Goal: Communication & Community: Connect with others

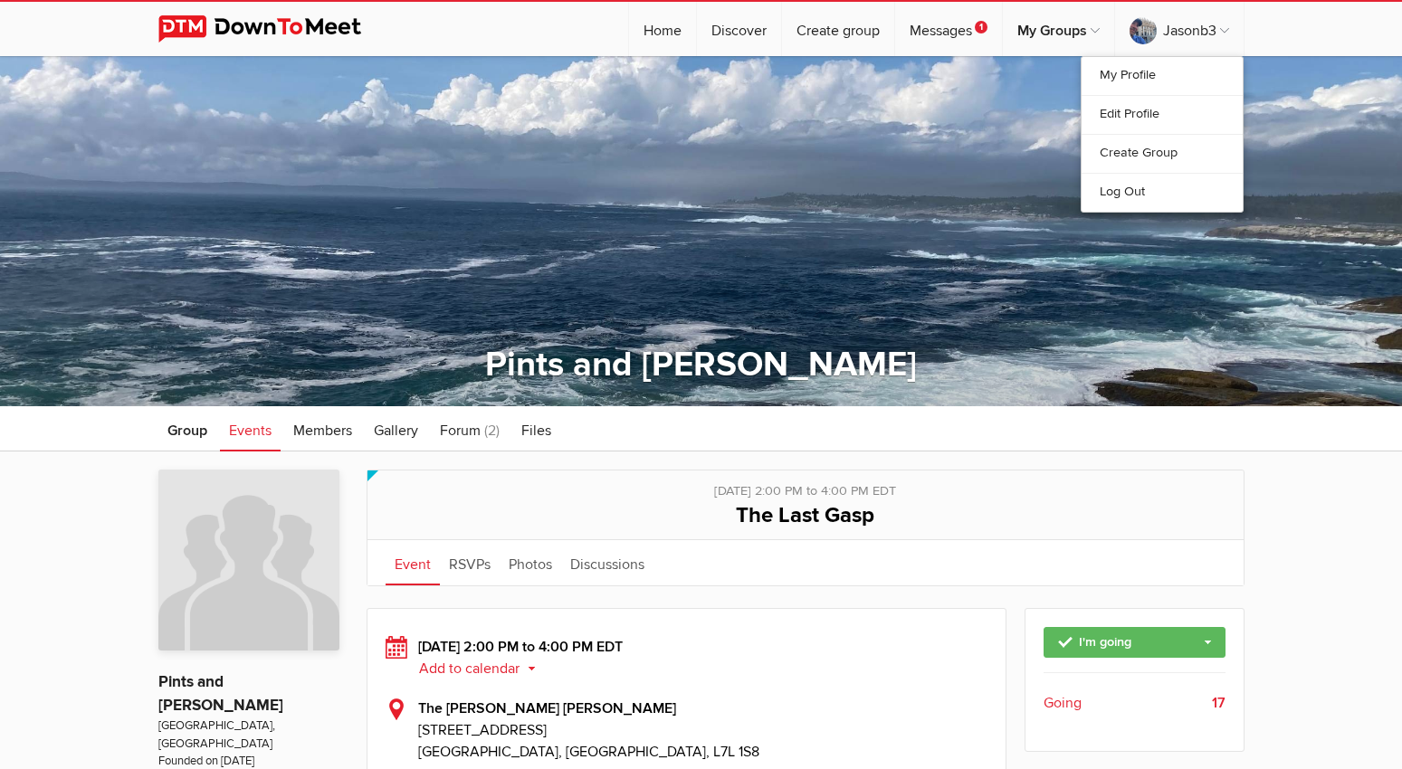
scroll to position [346, 0]
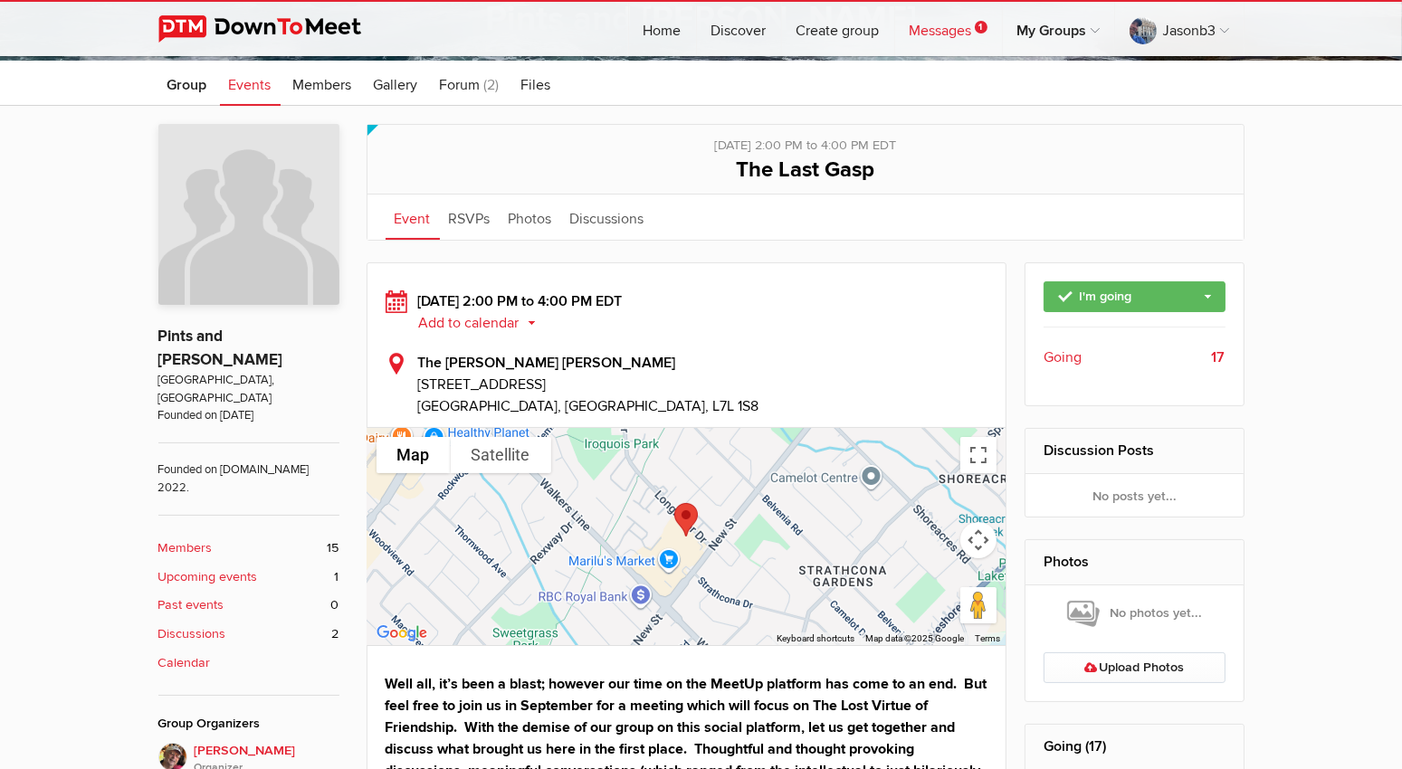
click at [938, 33] on link "Messages 1" at bounding box center [948, 29] width 107 height 54
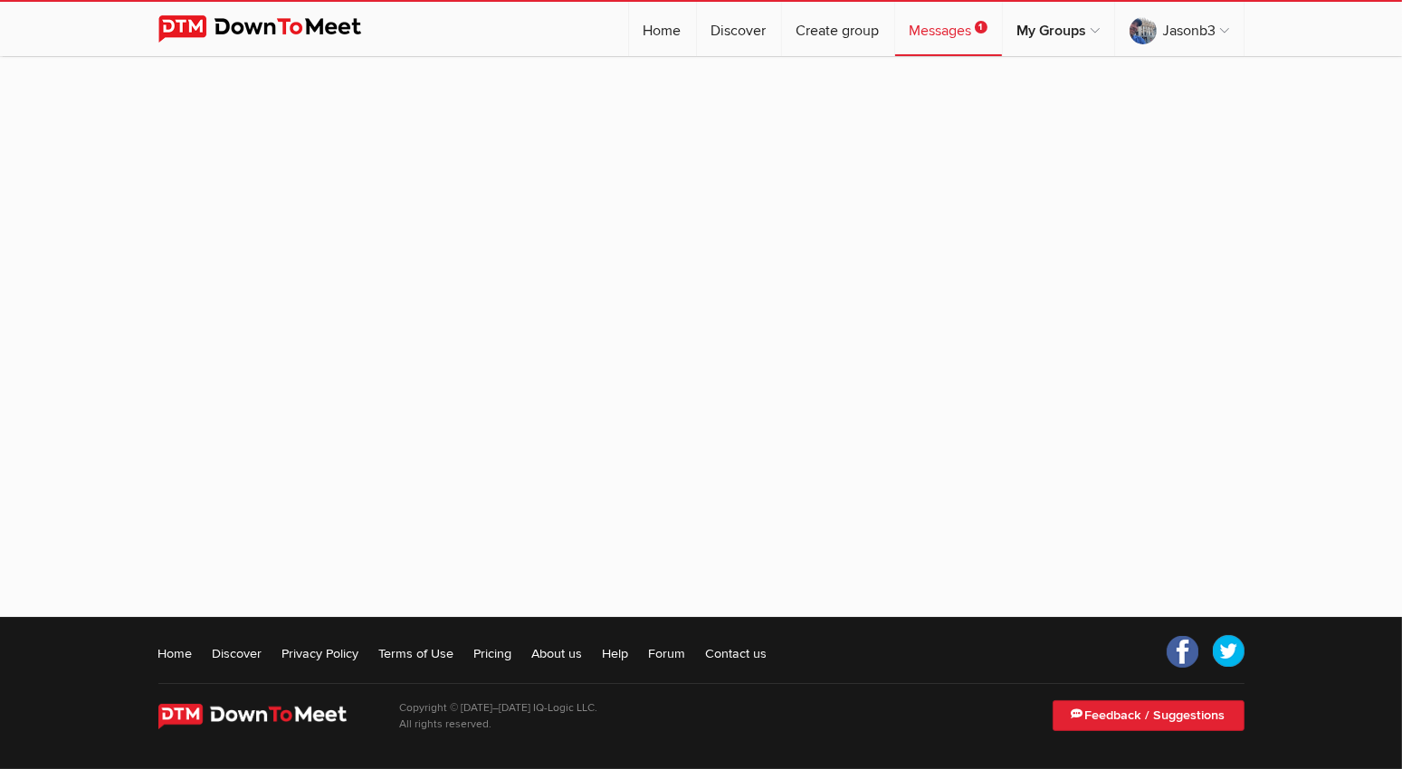
scroll to position [148, 0]
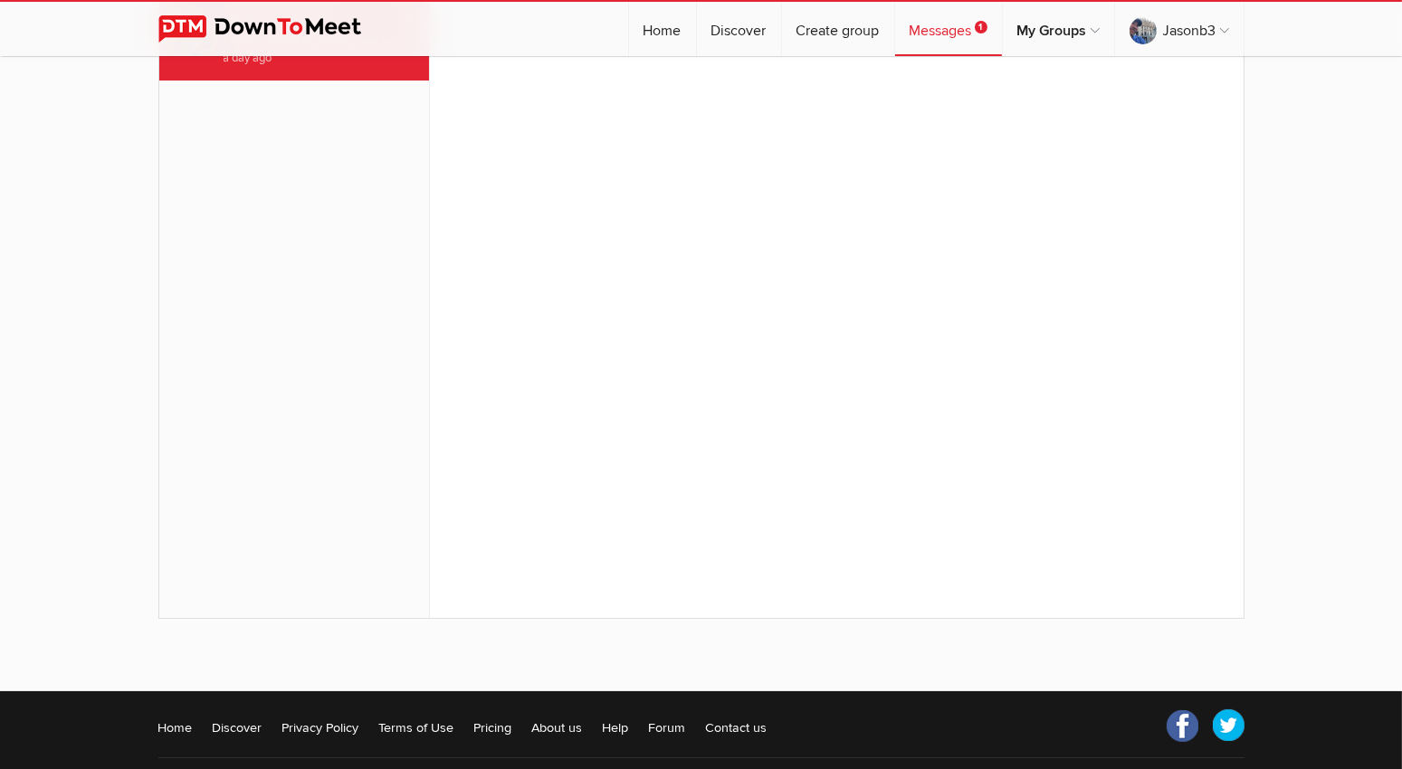
scroll to position [222, 0]
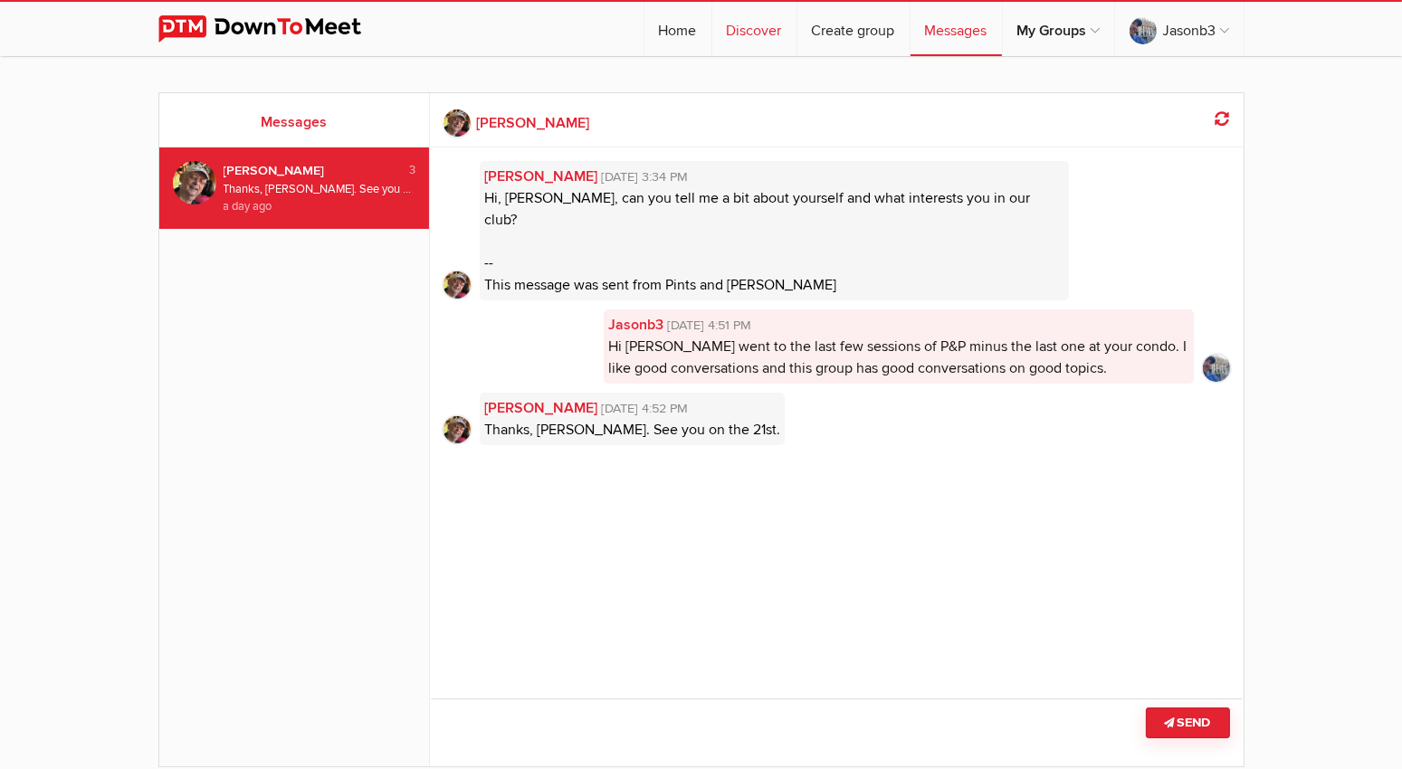
click at [745, 33] on link "Discover" at bounding box center [754, 29] width 84 height 54
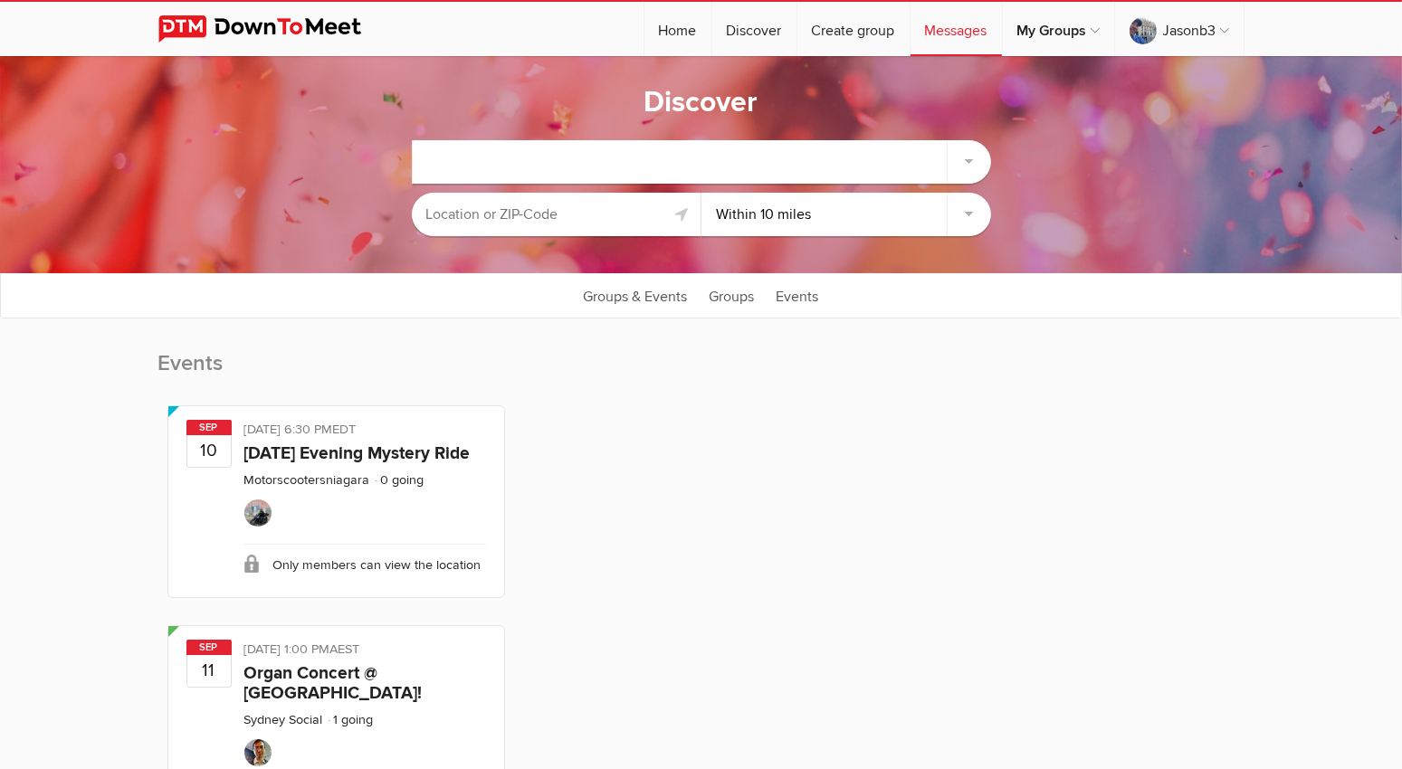
click at [591, 210] on input "text" at bounding box center [557, 214] width 290 height 43
type input "Burlington, ON, Canada"
click at [964, 210] on select "Within 10 miles Within 25 miles Within 50 miles Within 100 miles Within any dis…" at bounding box center [846, 214] width 290 height 43
select select "Within 50 miles"
click at [701, 193] on select "Within 10 miles Within 25 miles Within 50 miles Within 100 miles Within any dis…" at bounding box center [846, 214] width 290 height 43
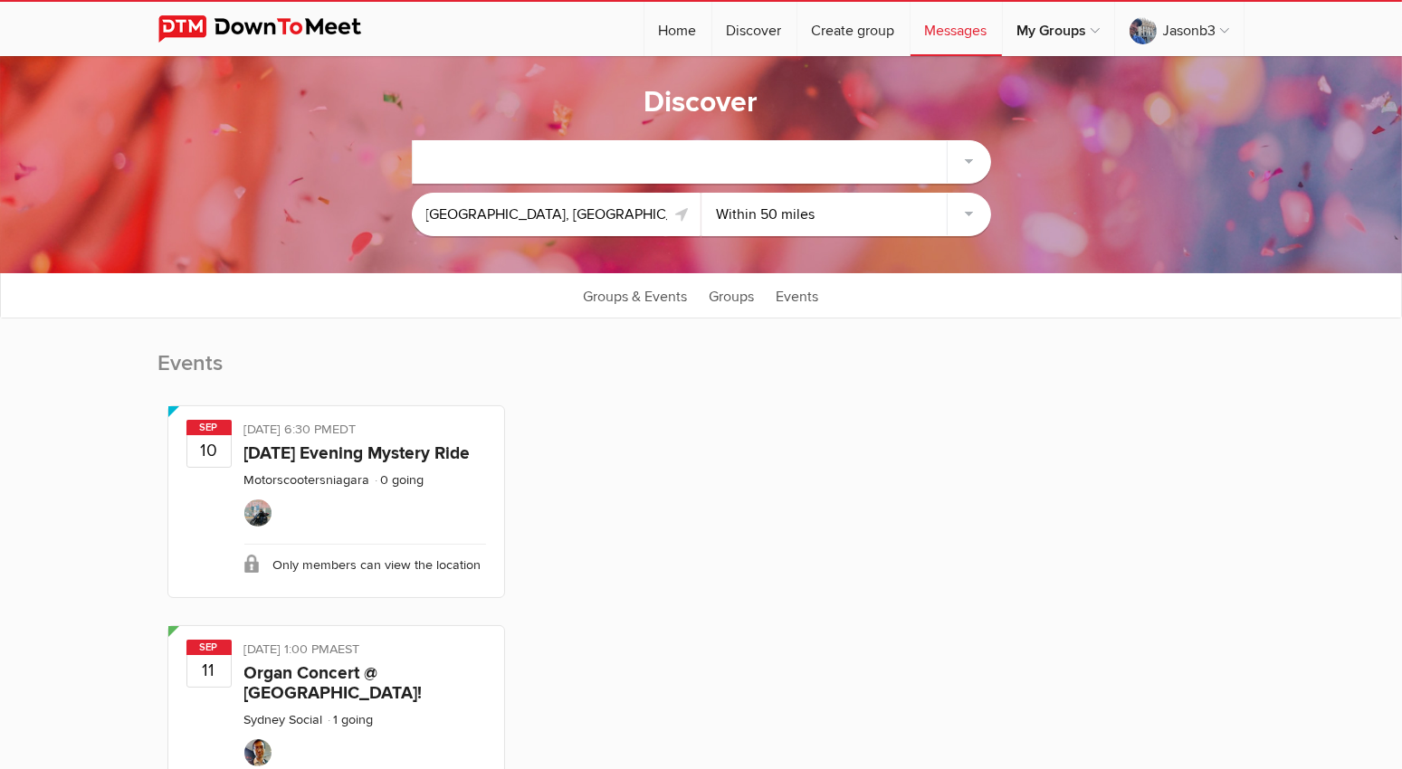
click at [972, 160] on div at bounding box center [702, 161] width 578 height 43
click at [967, 159] on div at bounding box center [702, 161] width 578 height 43
click at [711, 156] on div at bounding box center [702, 161] width 578 height 43
click at [429, 156] on div at bounding box center [702, 161] width 578 height 43
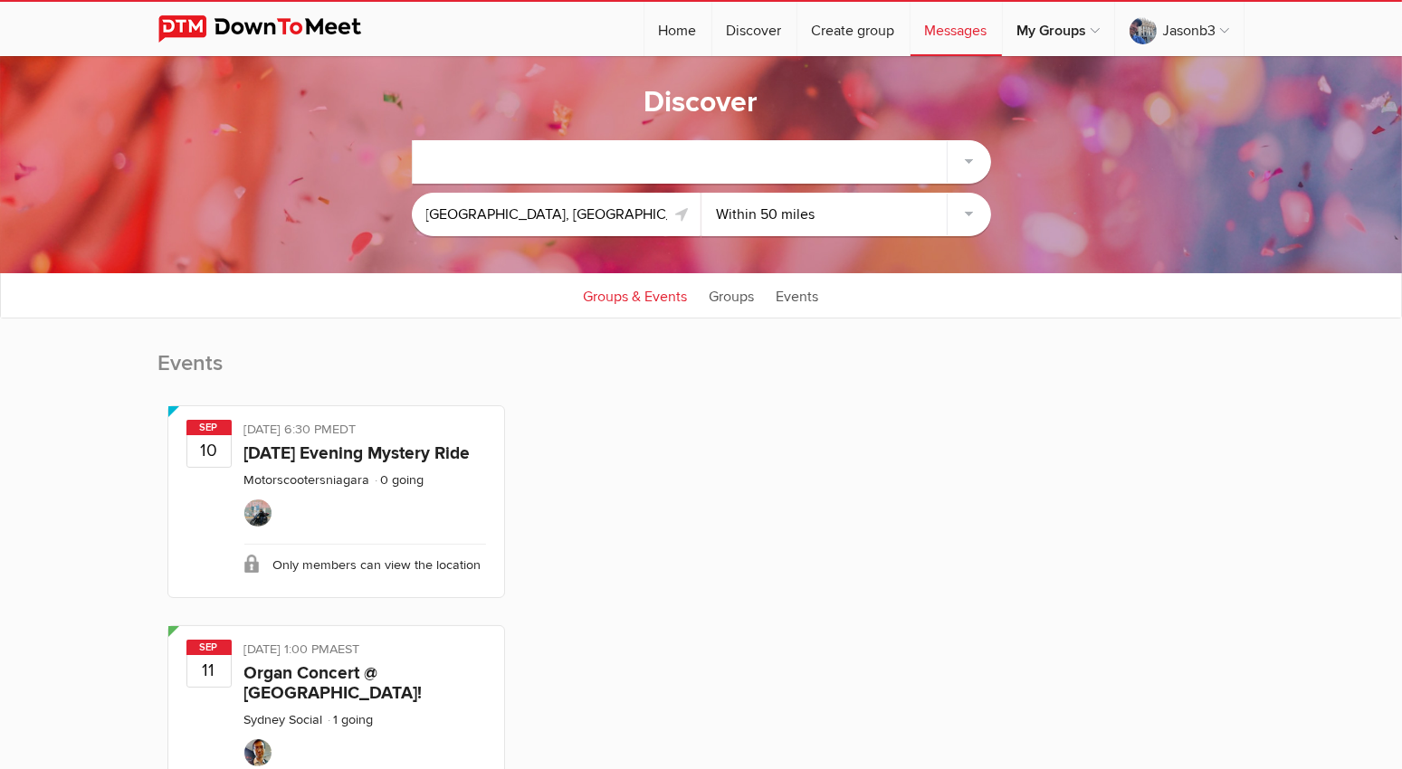
click at [602, 296] on link "Groups & Events" at bounding box center [636, 294] width 122 height 45
click at [642, 290] on link "Groups & Events" at bounding box center [636, 294] width 122 height 45
click at [565, 151] on div at bounding box center [702, 161] width 578 height 43
click at [966, 156] on div at bounding box center [702, 161] width 578 height 43
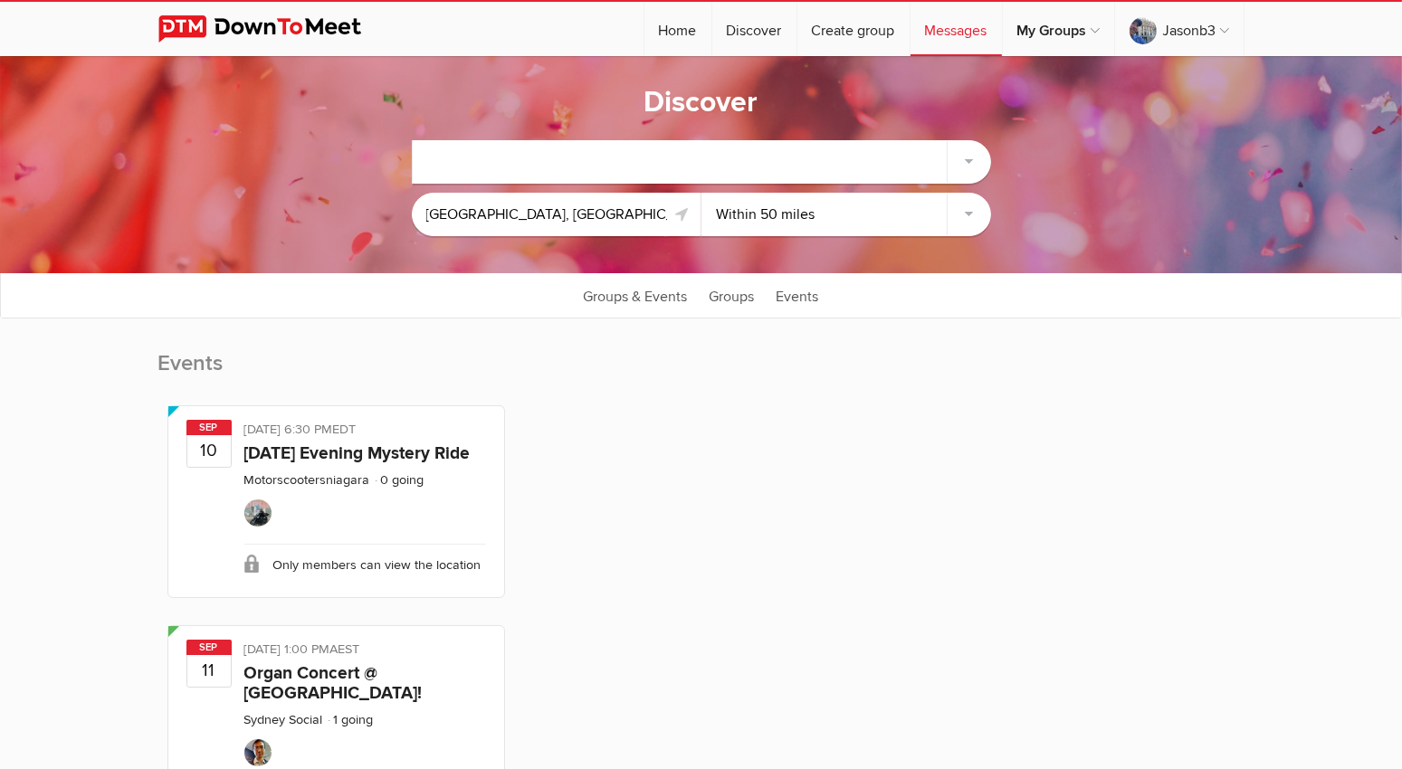
click at [971, 210] on select "Within 10 miles Within 25 miles Within 50 miles Within 100 miles Within any dis…" at bounding box center [846, 214] width 290 height 43
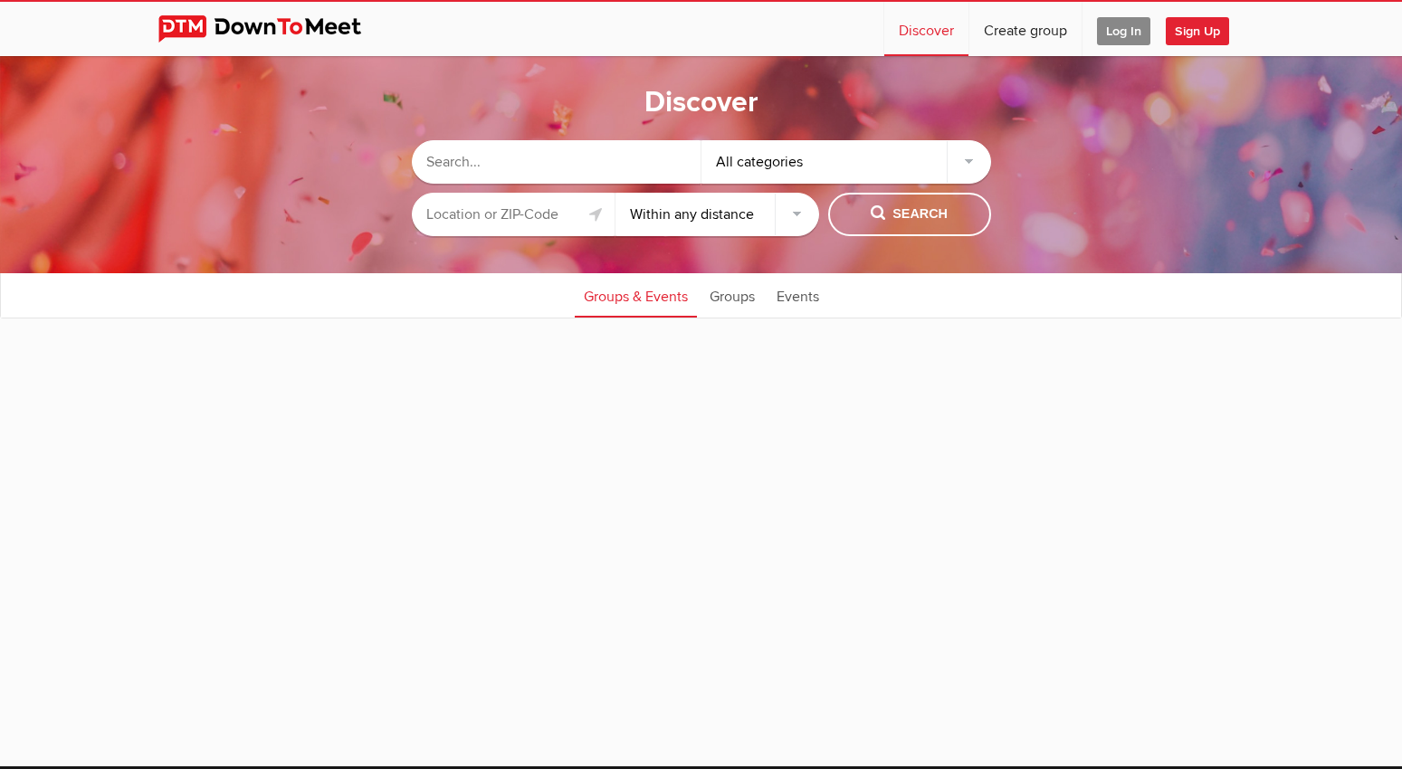
select select "null"
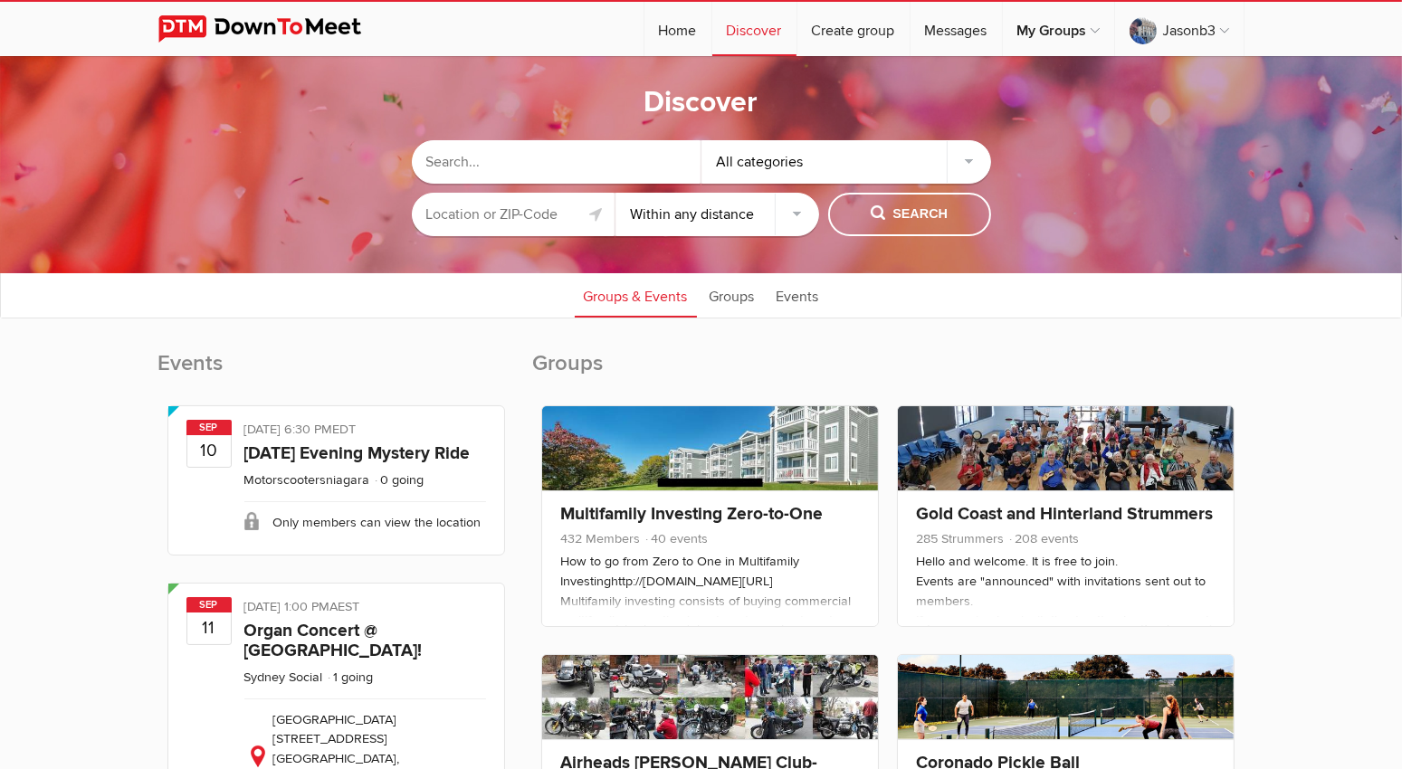
click at [963, 161] on div "All categories" at bounding box center [846, 161] width 290 height 43
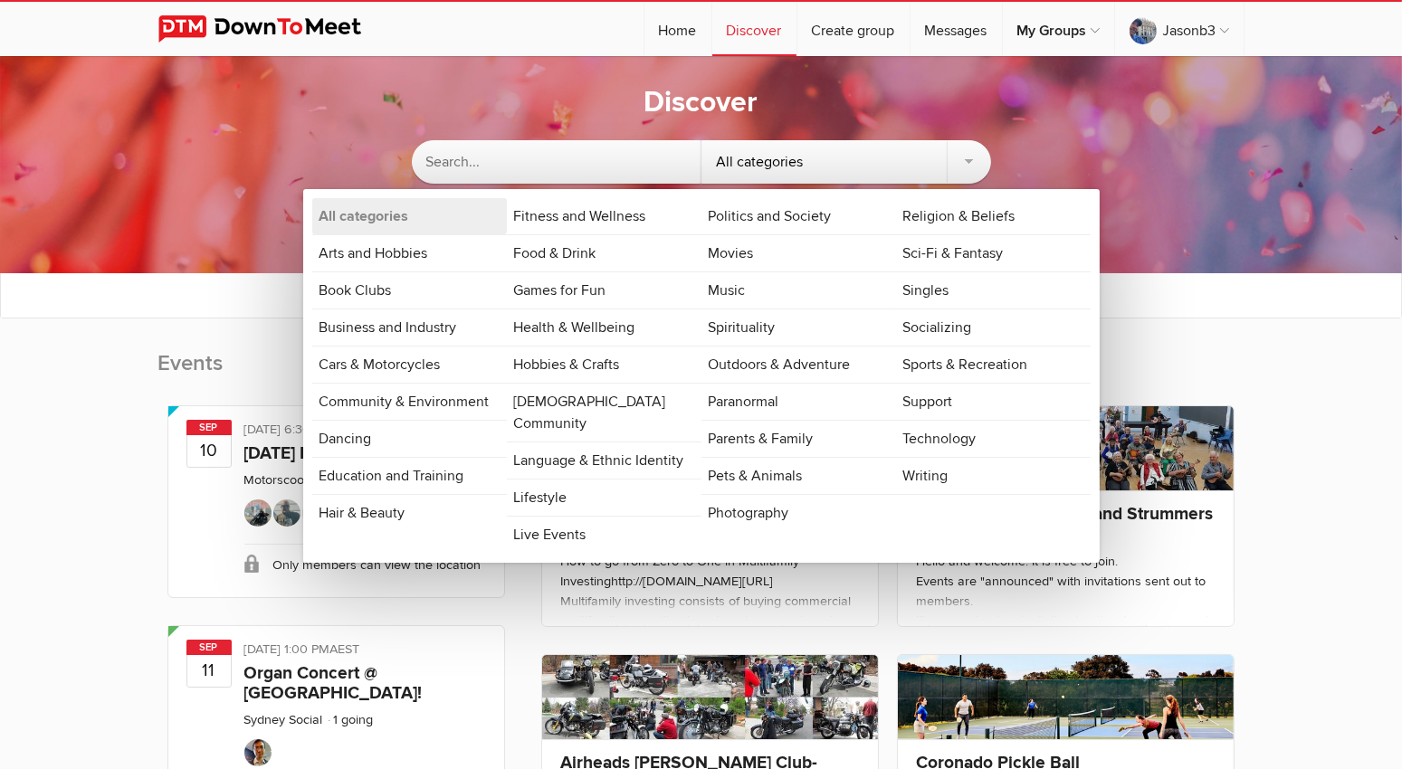
click at [1012, 145] on sp-group-common-search-cat-loc "All categories All categories Arts and Hobbies Book Clubs Business and Industry…" at bounding box center [700, 183] width 1221 height 123
click at [965, 158] on div "All categories" at bounding box center [846, 161] width 290 height 43
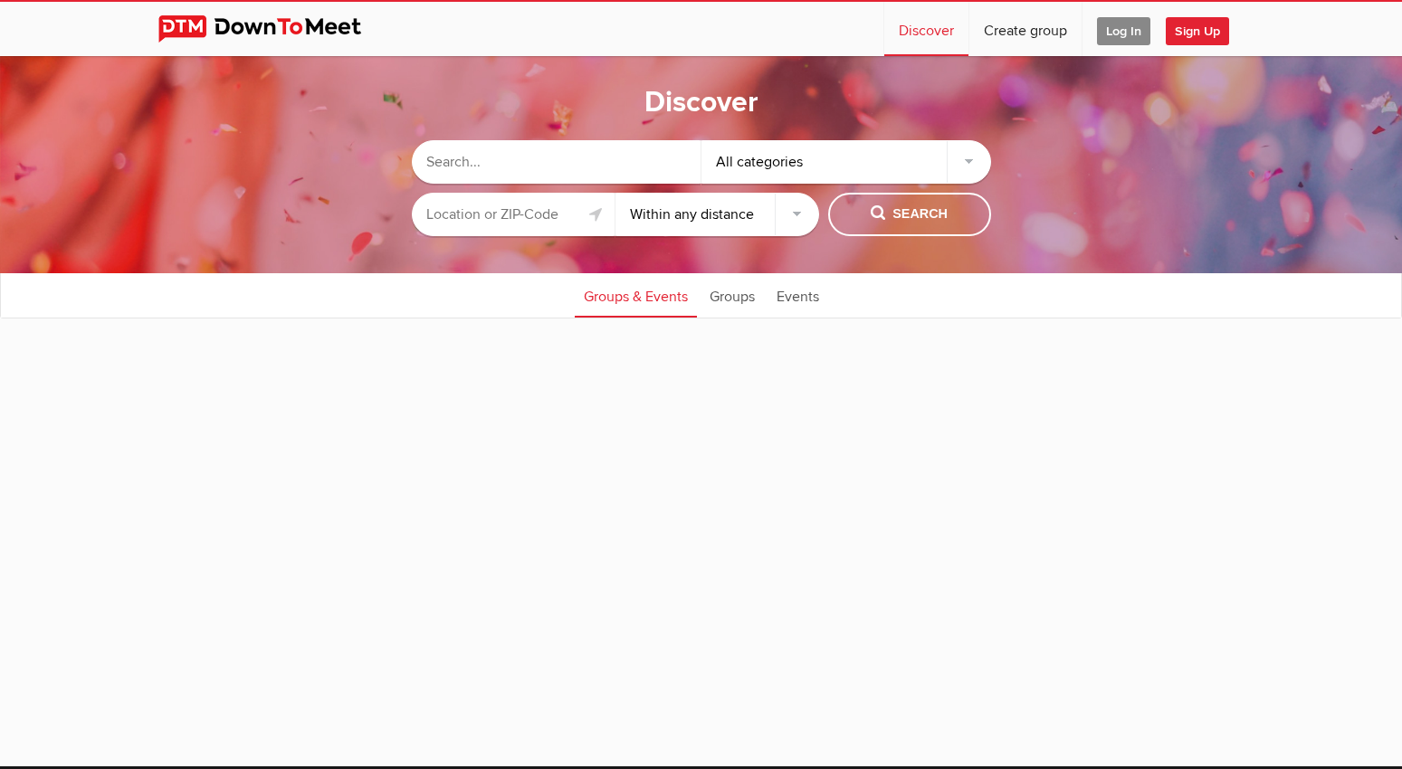
select select "null"
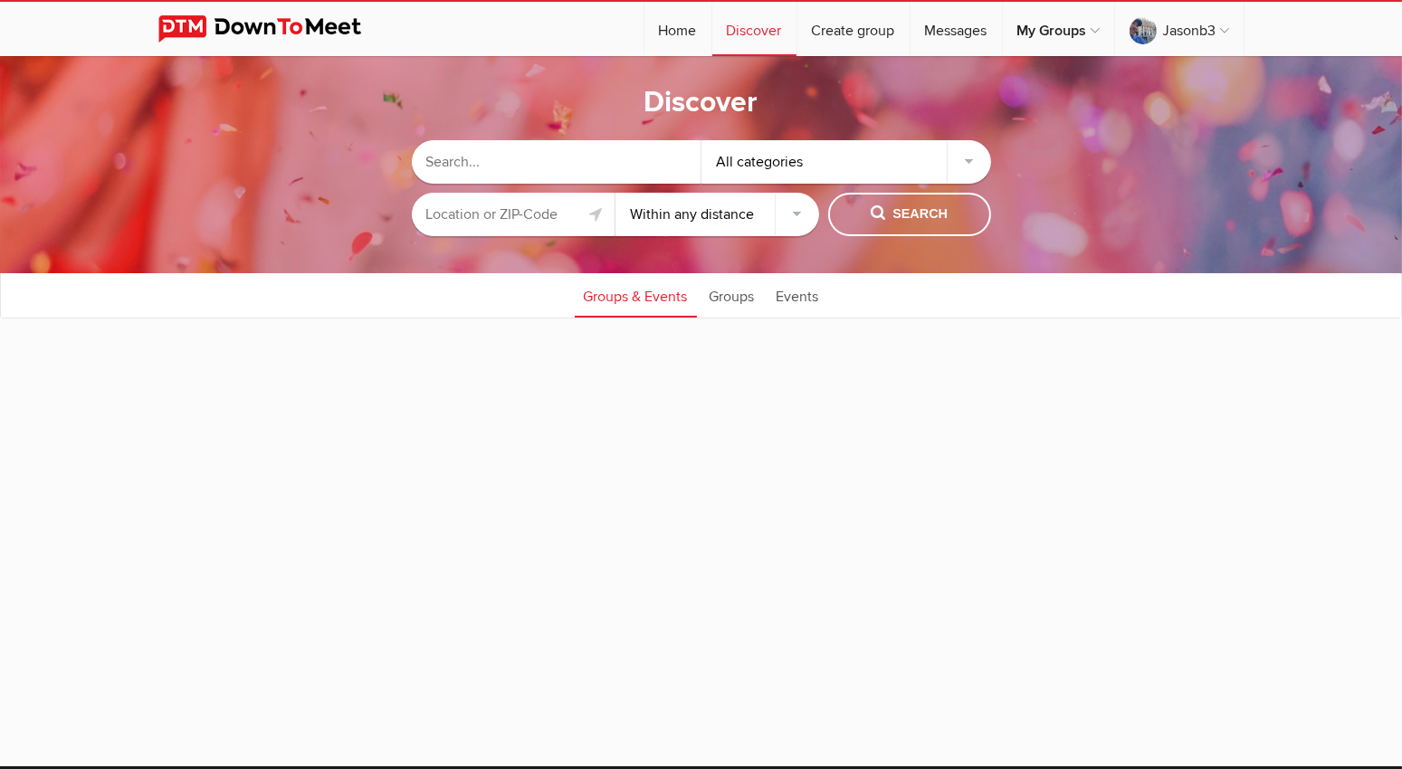
click at [559, 214] on input "text" at bounding box center [514, 214] width 204 height 43
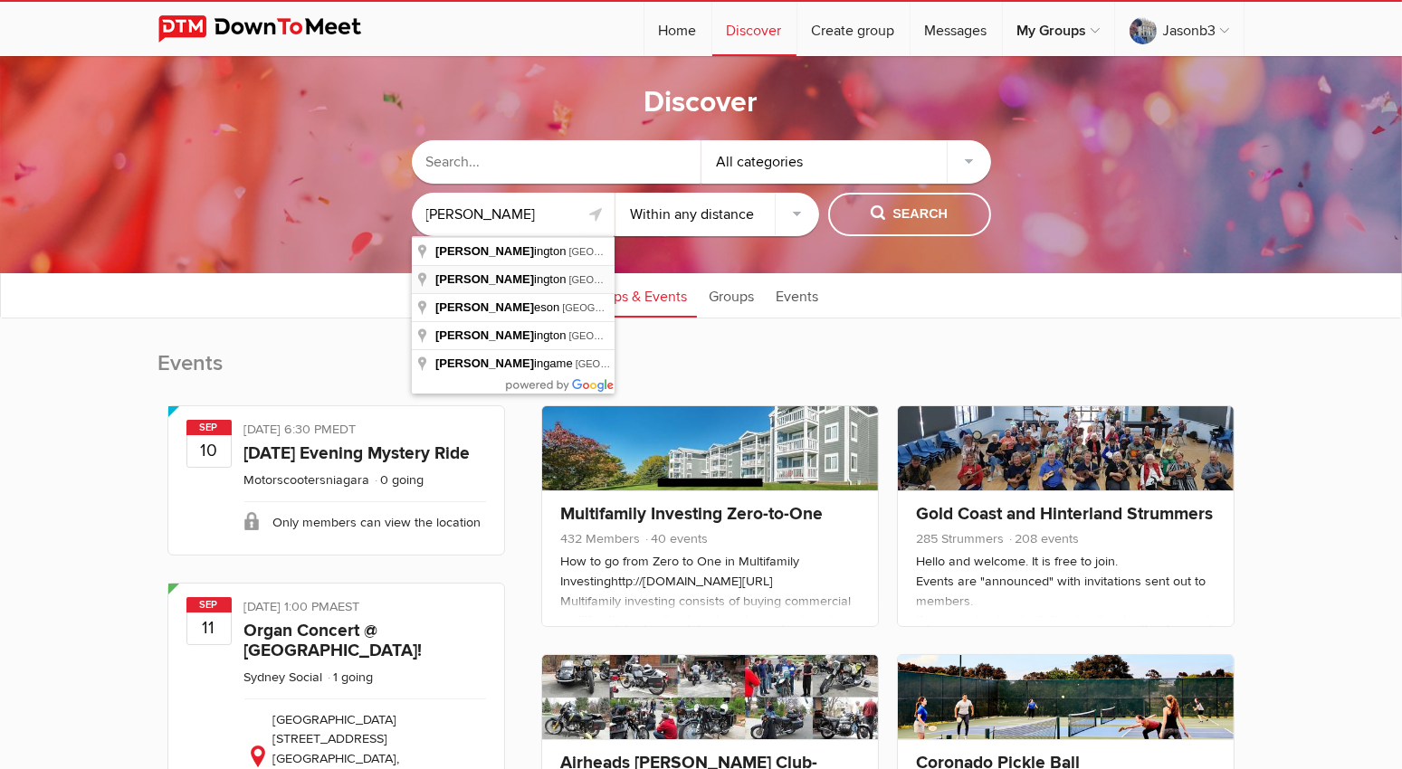
type input "[GEOGRAPHIC_DATA], [GEOGRAPHIC_DATA], [GEOGRAPHIC_DATA]"
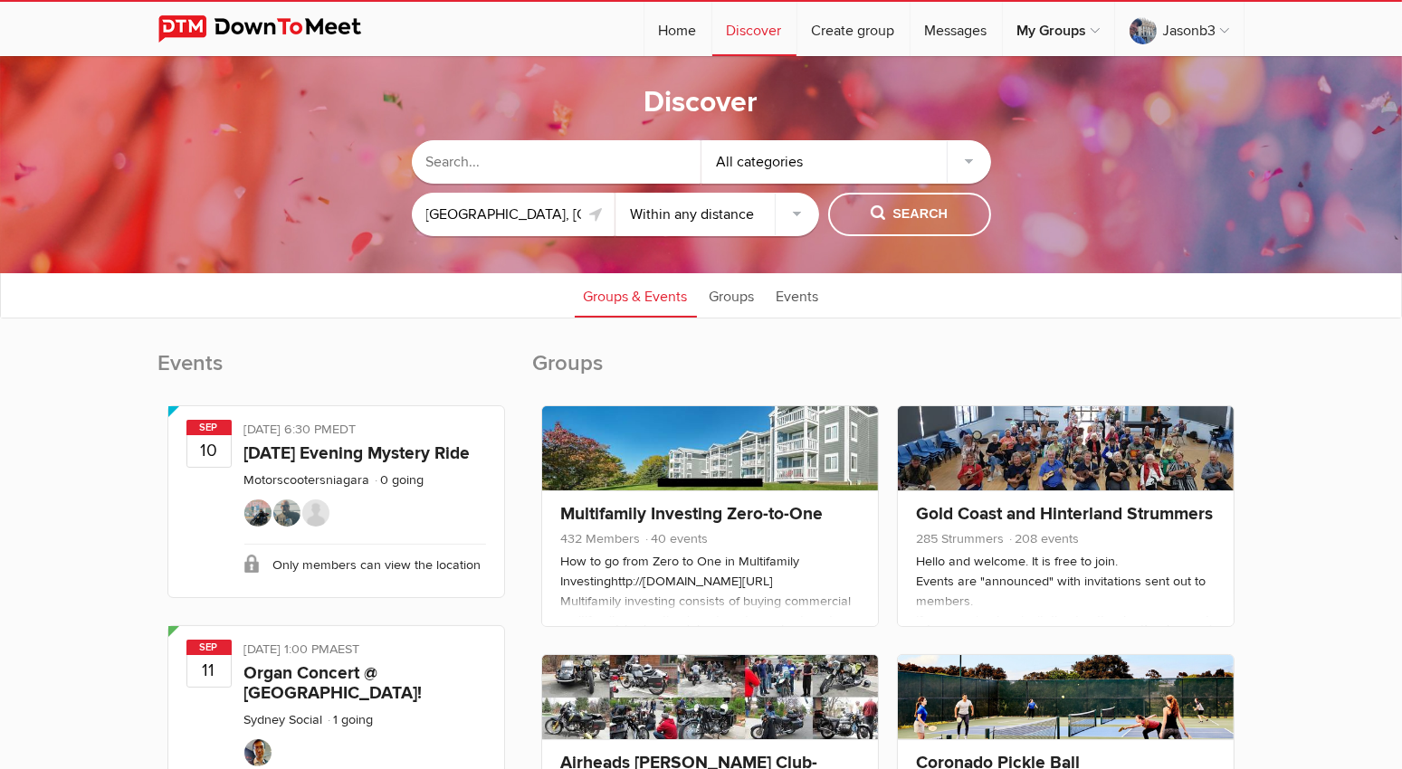
click at [791, 214] on select "Within 10 miles Within 25 miles Within 50 miles Within 100 miles Within any dis…" at bounding box center [717, 214] width 204 height 43
select select "50"
click at [615, 193] on select "Within 10 miles Within 25 miles Within 50 miles Within 100 miles Within any dis…" at bounding box center [717, 214] width 204 height 43
click at [905, 214] on span "Search" at bounding box center [908, 214] width 77 height 20
click at [642, 159] on input "text" at bounding box center [557, 161] width 290 height 43
